Goal: Task Accomplishment & Management: Manage account settings

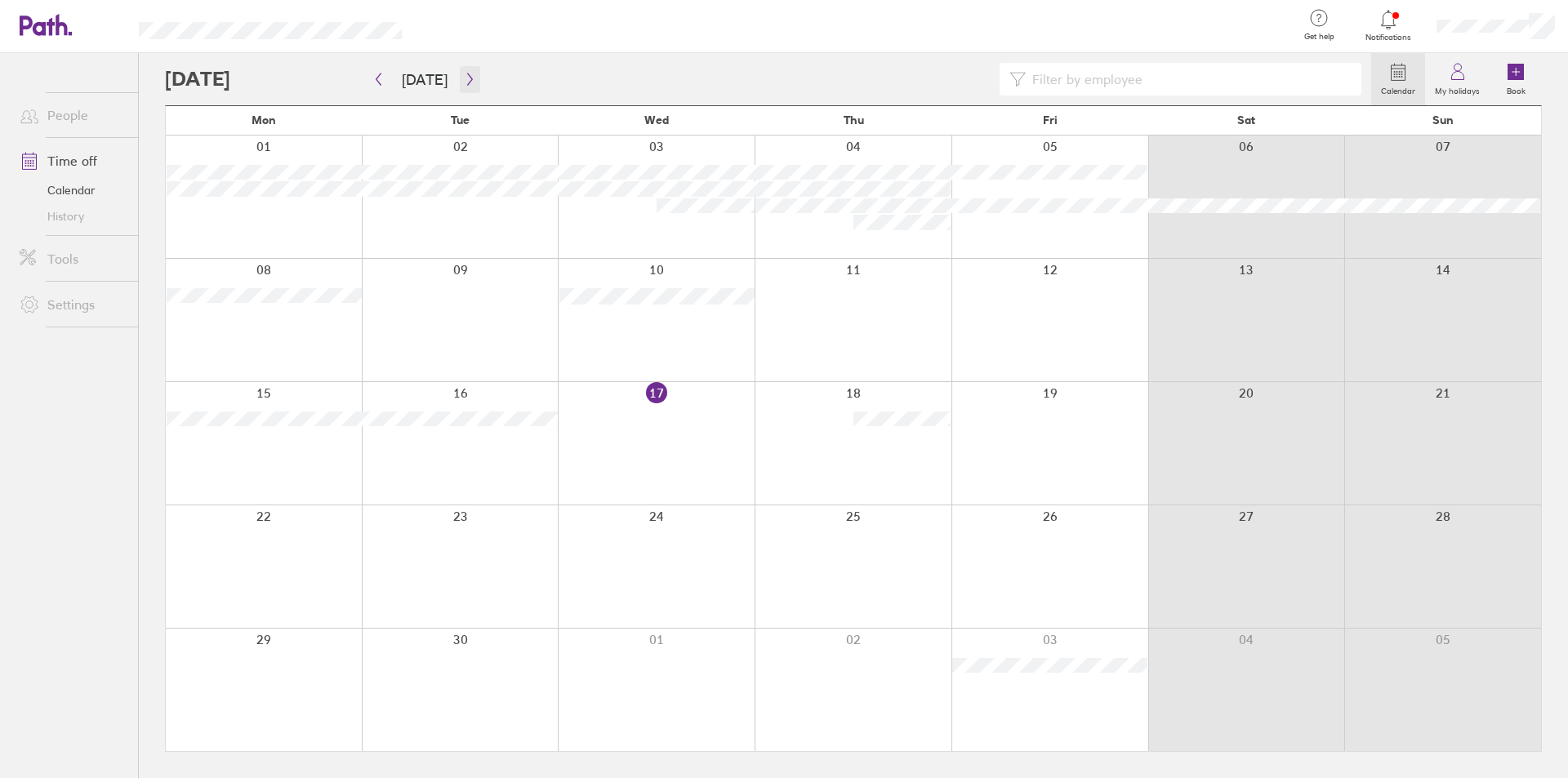
click at [463, 81] on icon "button" at bounding box center [470, 79] width 12 height 13
